Goal: Task Accomplishment & Management: Manage account settings

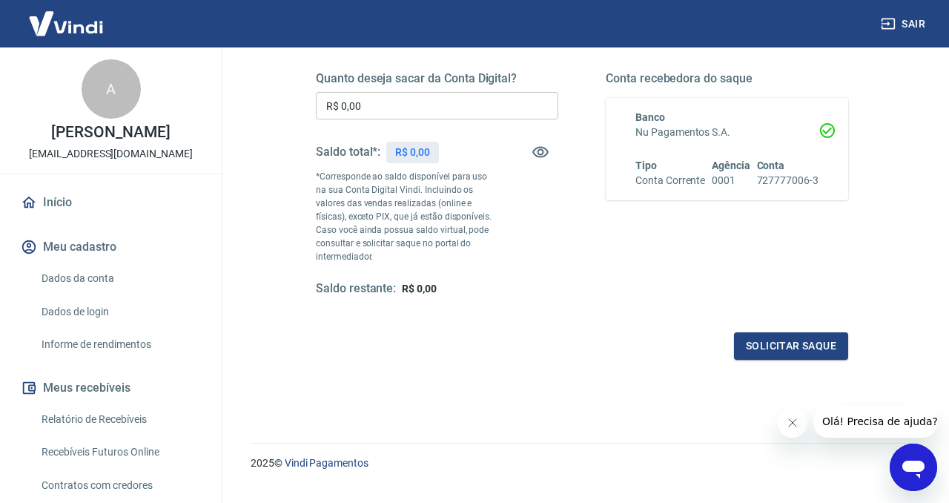
scroll to position [230, 0]
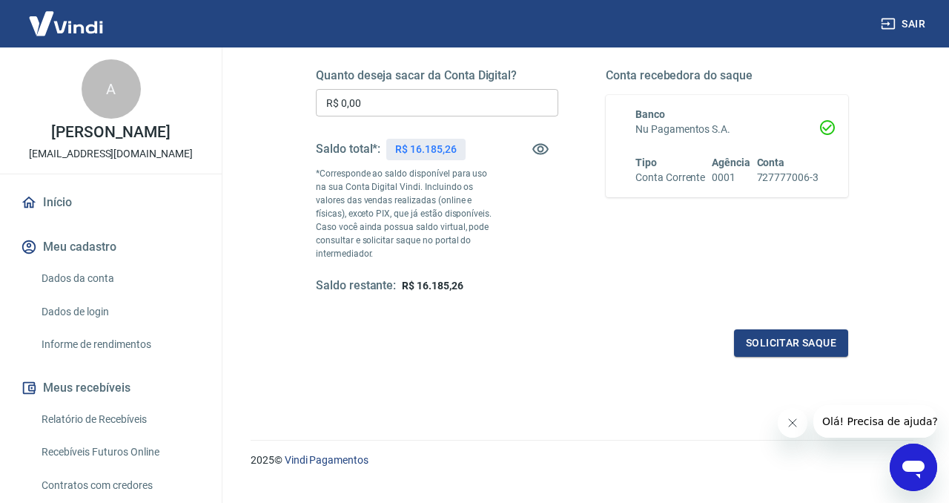
click at [467, 103] on input "R$ 0,00" at bounding box center [437, 102] width 243 height 27
click at [753, 148] on div "Banco Nu Pagamentos S.A. Tipo Conta Corrente Agência 0001 Conta 727777006-3" at bounding box center [718, 146] width 201 height 79
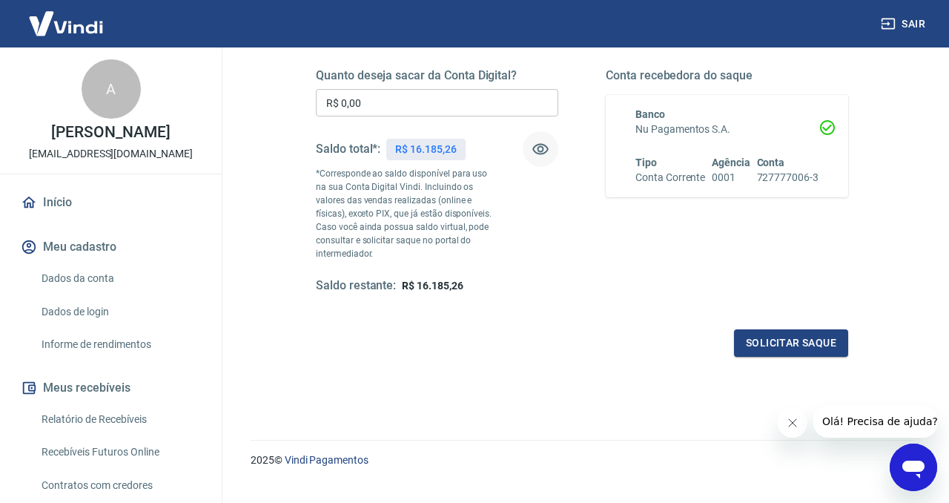
click at [541, 148] on icon "button" at bounding box center [541, 149] width 18 height 18
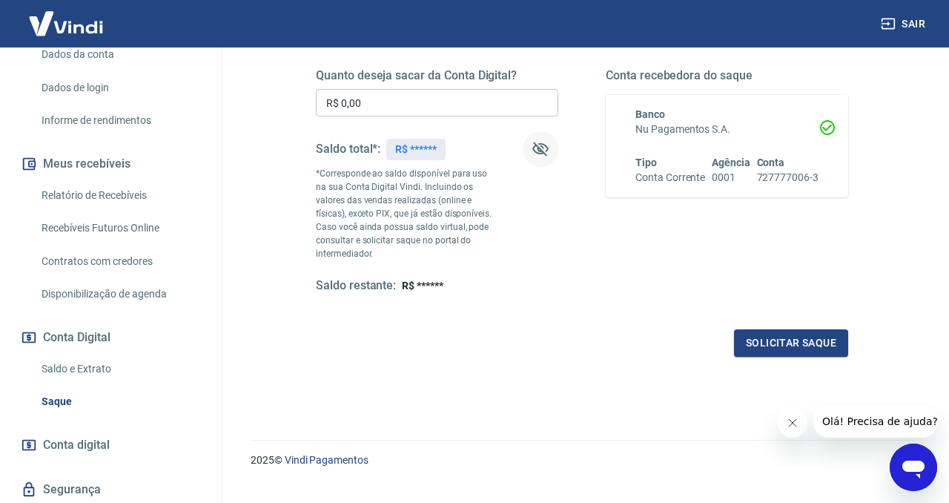
scroll to position [287, 0]
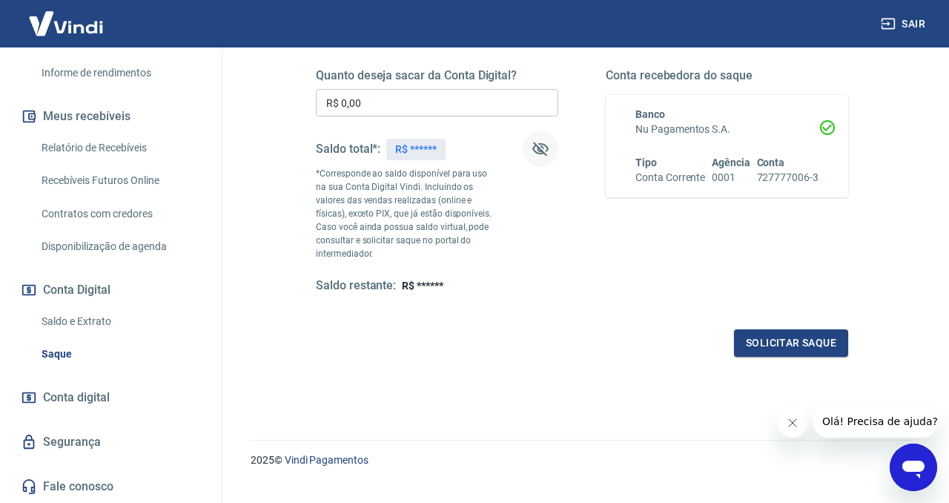
click at [129, 392] on link "Conta digital" at bounding box center [111, 397] width 186 height 33
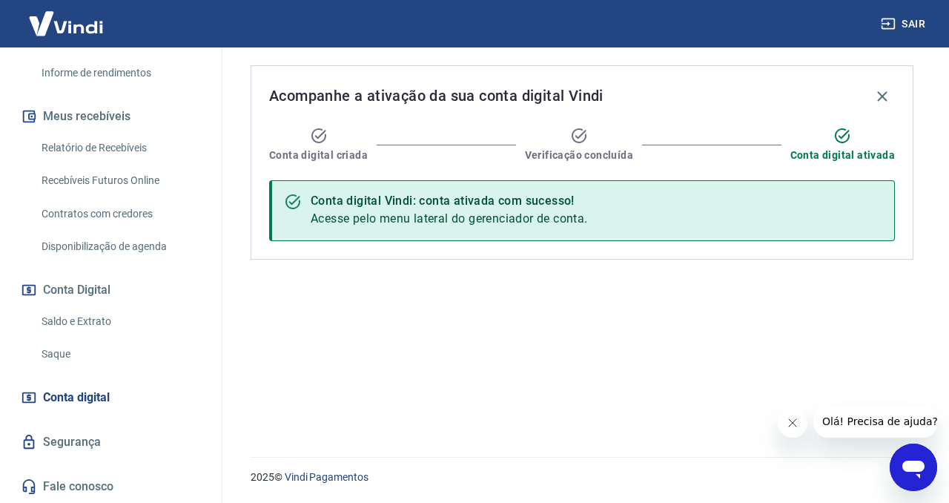
click at [555, 211] on span "Acesse pelo menu lateral do gerenciador de conta." at bounding box center [449, 218] width 277 height 14
click at [322, 142] on icon at bounding box center [319, 136] width 18 height 18
click at [457, 210] on div "Conta digital Vindi: conta ativada com sucesso! Acesse pelo menu lateral do ger…" at bounding box center [449, 211] width 277 height 46
click at [84, 280] on button "Conta Digital" at bounding box center [111, 290] width 186 height 33
click at [85, 316] on link "Saldo e Extrato" at bounding box center [120, 321] width 168 height 30
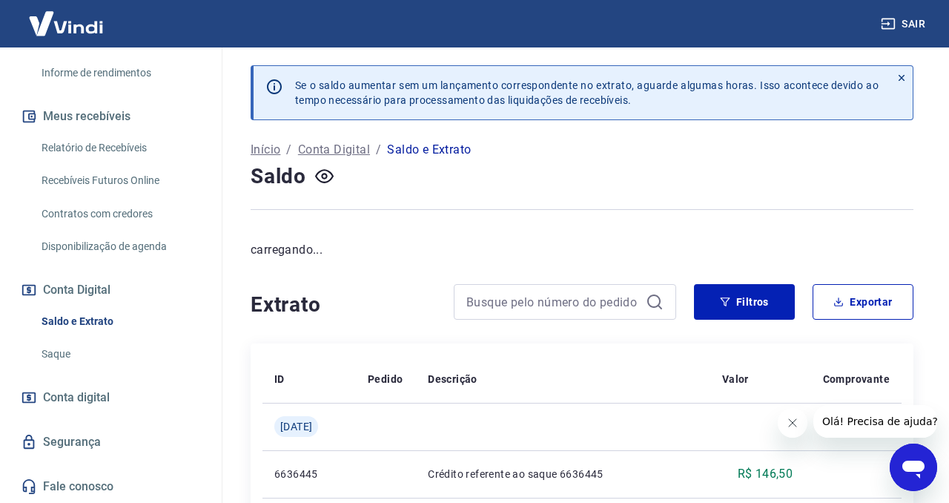
click at [72, 348] on link "Saque" at bounding box center [120, 354] width 168 height 30
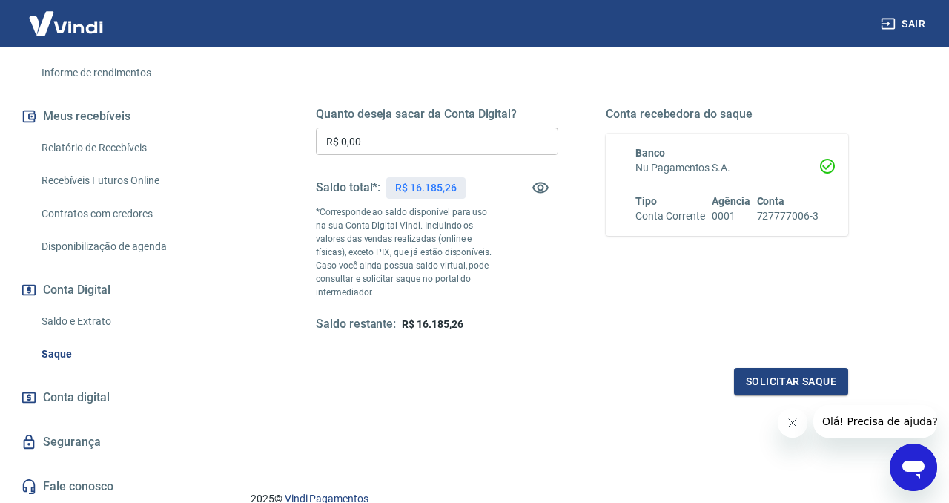
scroll to position [257, 0]
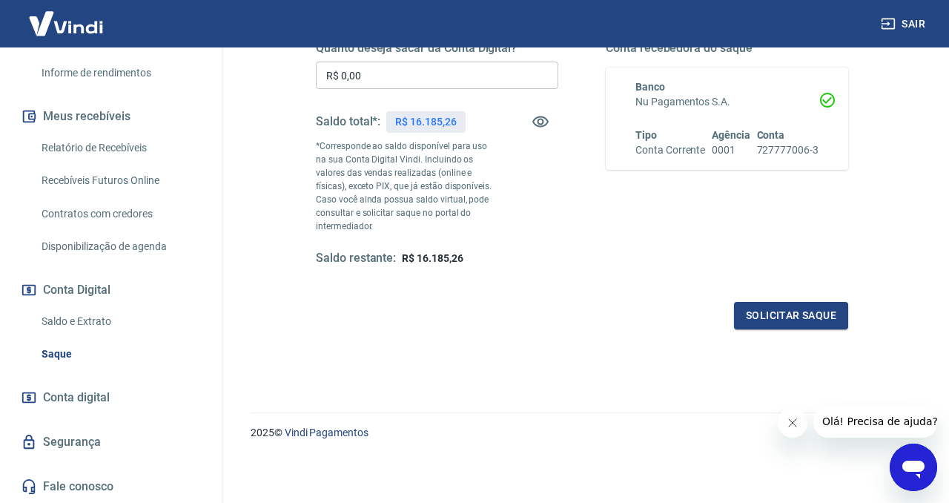
click at [422, 252] on span "R$ 16.185,26" at bounding box center [432, 258] width 61 height 12
click at [129, 395] on link "Conta digital" at bounding box center [111, 397] width 186 height 33
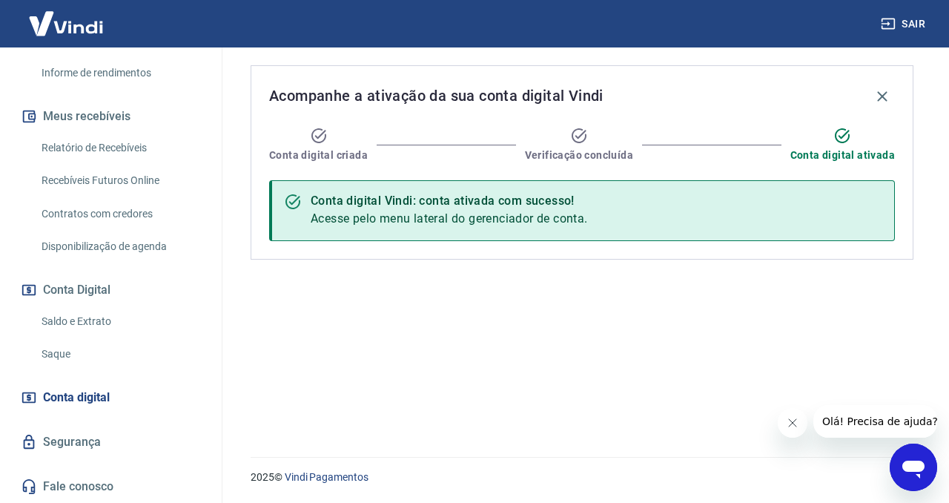
click at [319, 142] on icon at bounding box center [319, 135] width 15 height 15
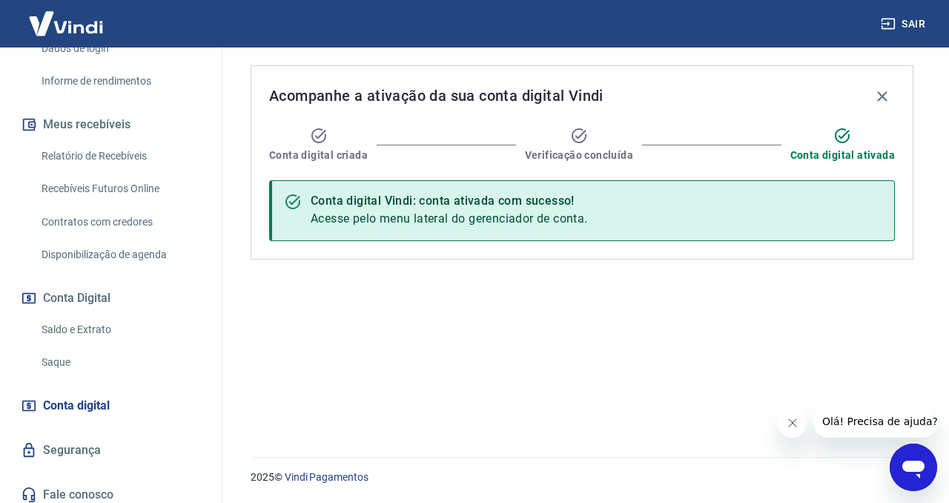
scroll to position [287, 0]
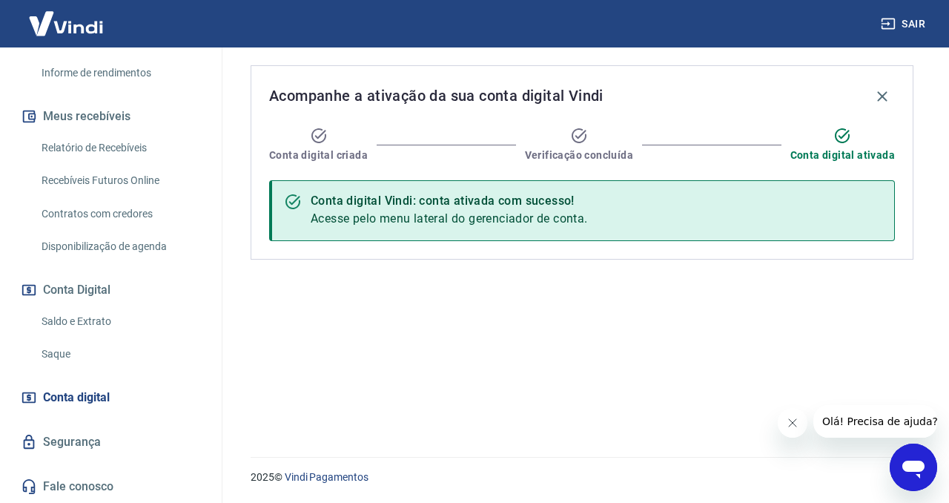
click at [107, 486] on link "Fale conosco" at bounding box center [111, 486] width 186 height 33
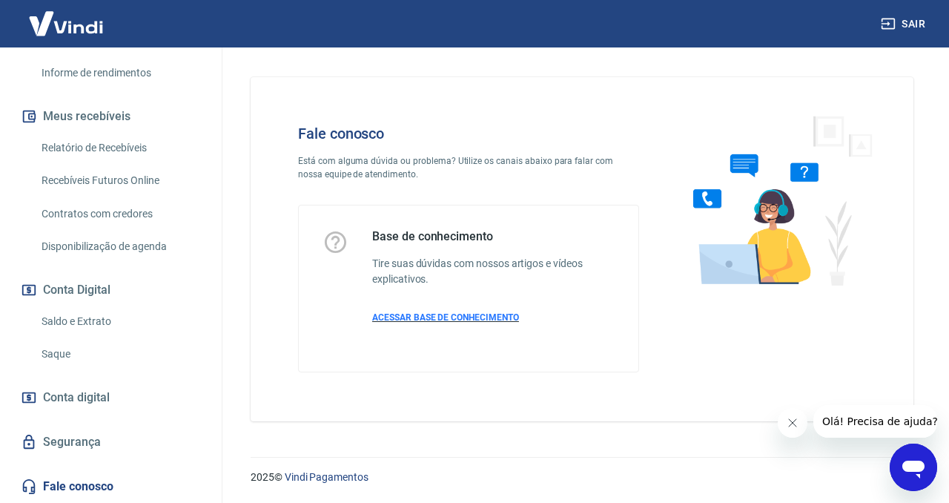
click at [489, 311] on p "ACESSAR BASE DE CONHECIMENTO" at bounding box center [493, 317] width 243 height 13
click at [902, 471] on icon "Open messaging window" at bounding box center [913, 467] width 27 height 27
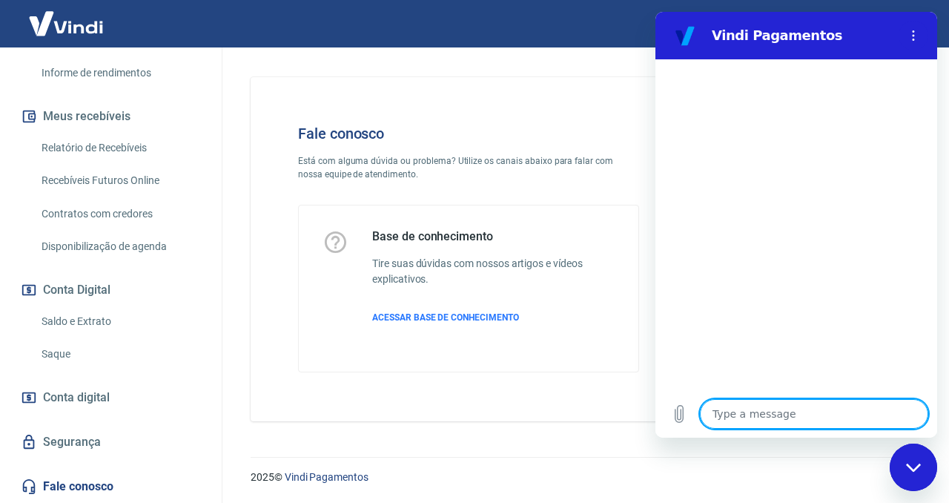
type textarea "o"
type textarea "x"
type textarea "oi"
type textarea "x"
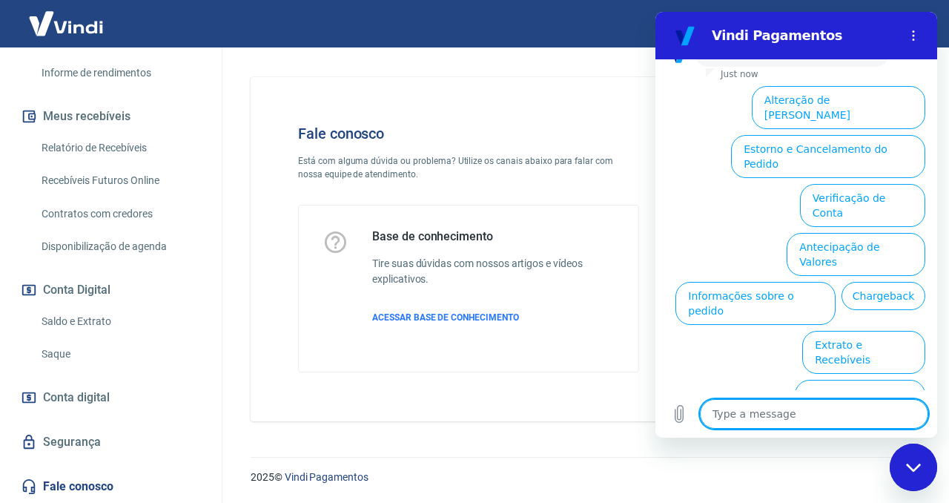
scroll to position [131, 0]
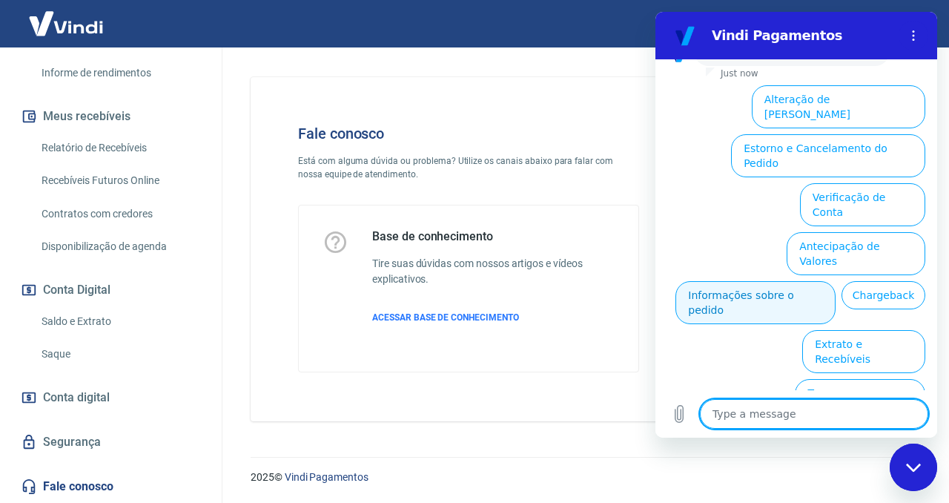
click at [782, 281] on button "Informações sobre o pedido" at bounding box center [756, 302] width 160 height 43
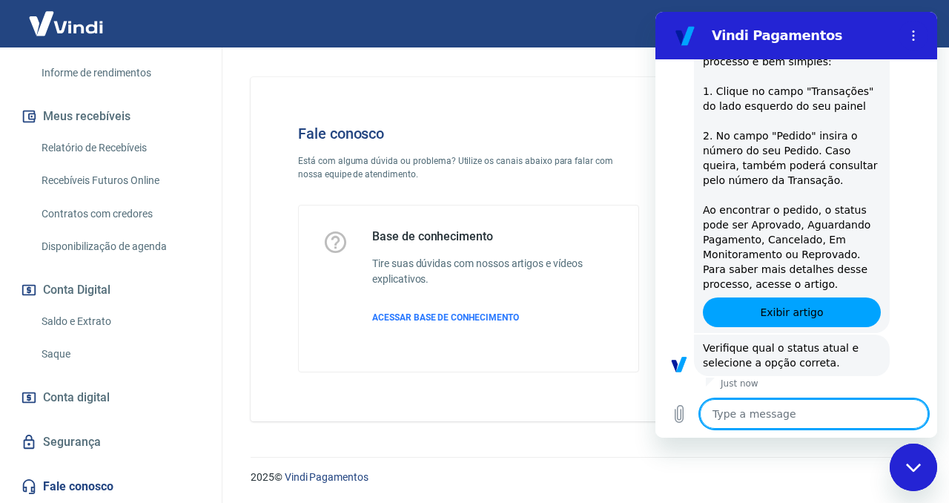
scroll to position [386, 0]
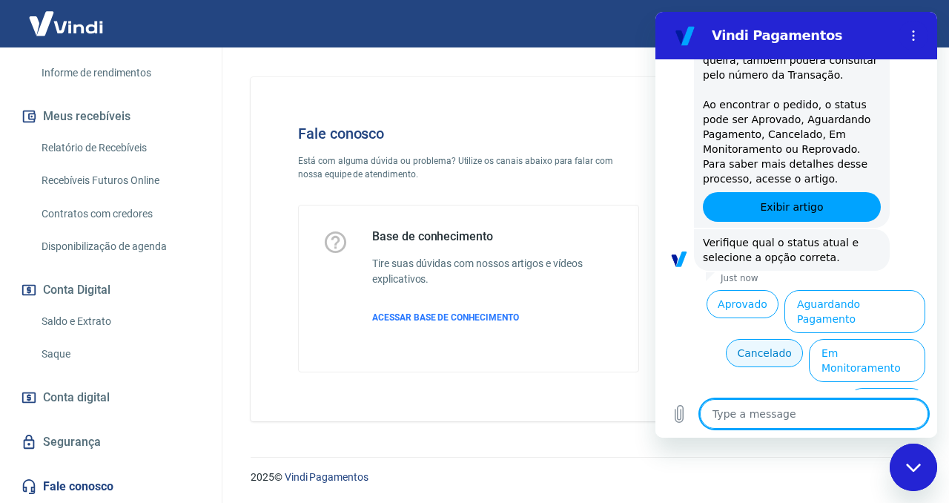
click at [782, 340] on button "Cancelado" at bounding box center [764, 353] width 77 height 28
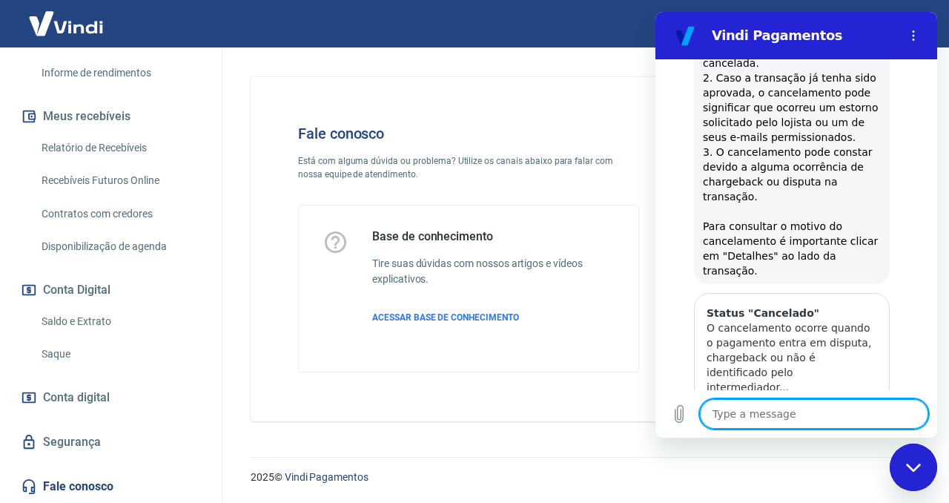
type textarea "x"
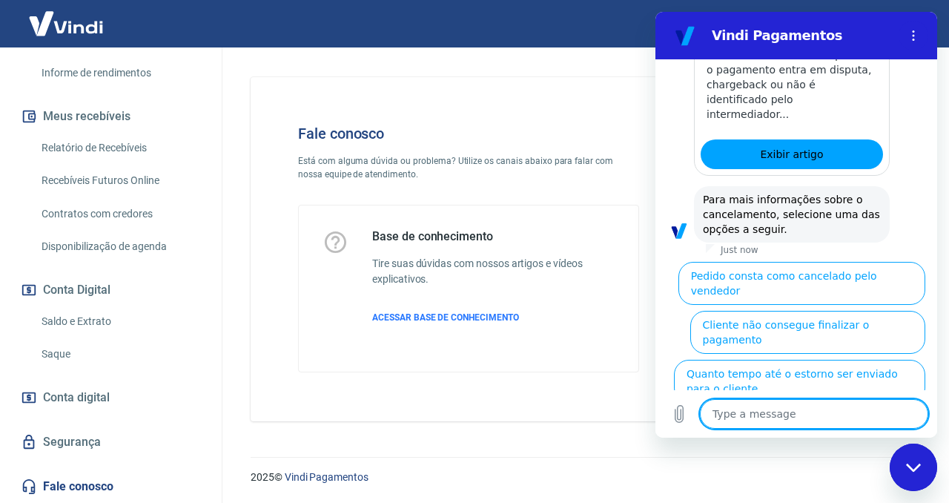
scroll to position [1038, 0]
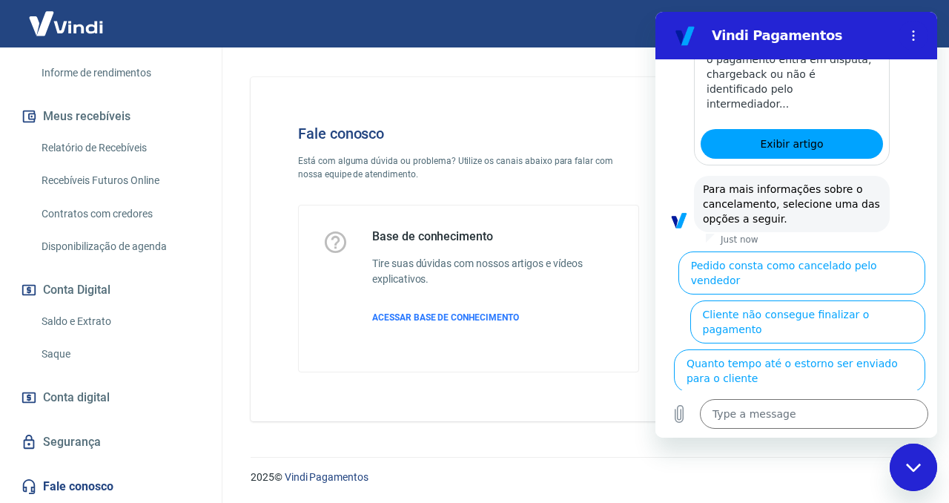
click at [917, 102] on div at bounding box center [908, 88] width 36 height 156
